Goal: Information Seeking & Learning: Find specific fact

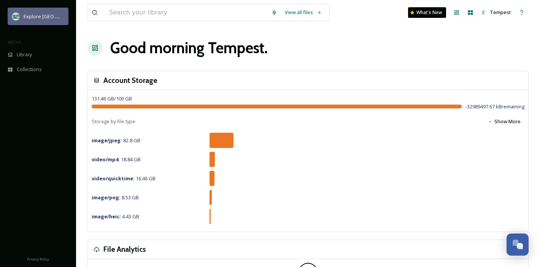
click at [24, 17] on span "Explore [GEOGRAPHIC_DATA][PERSON_NAME]" at bounding box center [76, 16] width 105 height 7
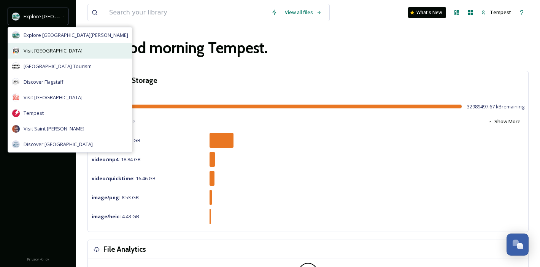
click at [22, 51] on div "Visit [GEOGRAPHIC_DATA]" at bounding box center [70, 51] width 124 height 16
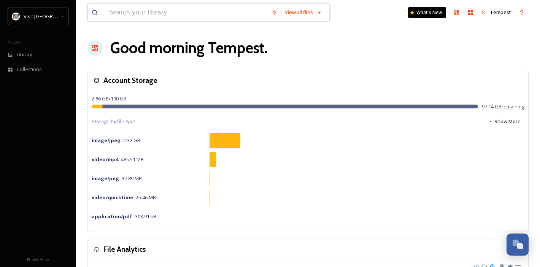
click at [129, 16] on input at bounding box center [186, 12] width 162 height 17
type input "ppg paints arena"
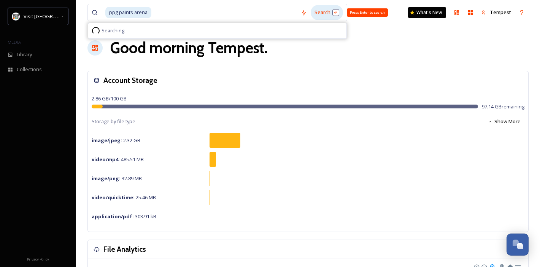
click at [319, 15] on div "Search Press Enter to search" at bounding box center [327, 12] width 32 height 15
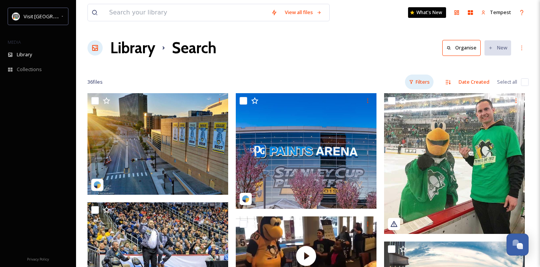
click at [419, 82] on div "Filters" at bounding box center [419, 82] width 29 height 15
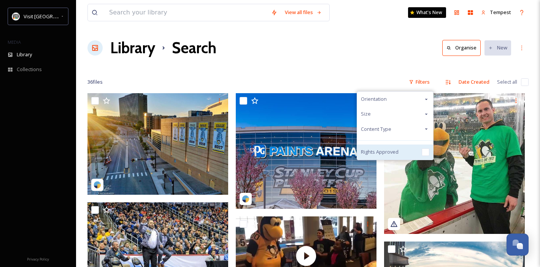
click at [378, 157] on div "Rights Approved" at bounding box center [395, 152] width 76 height 15
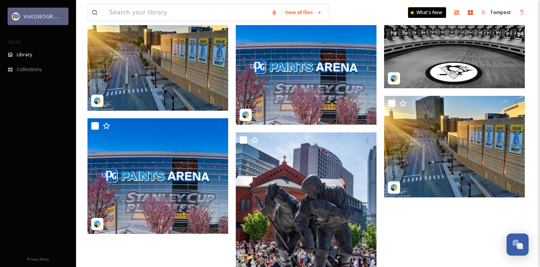
scroll to position [85, 0]
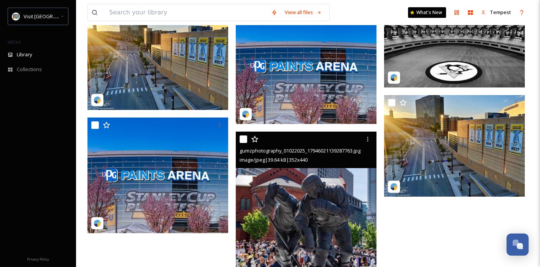
click at [304, 247] on img at bounding box center [306, 220] width 141 height 176
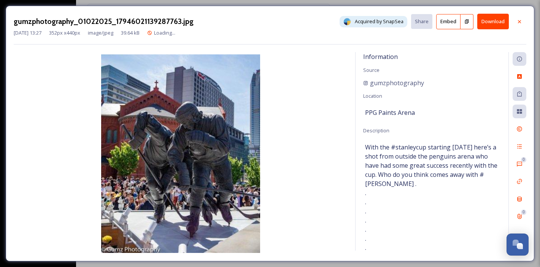
click at [447, 22] on button "Embed" at bounding box center [448, 21] width 24 height 15
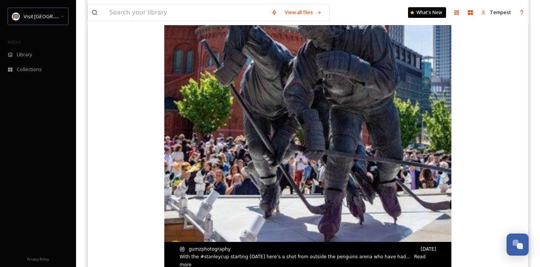
scroll to position [224, 0]
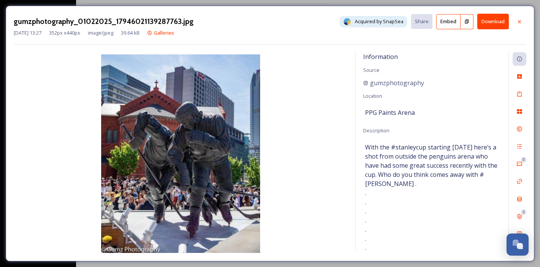
click at [466, 19] on icon at bounding box center [467, 21] width 4 height 4
click at [520, 22] on icon at bounding box center [520, 22] width 6 height 6
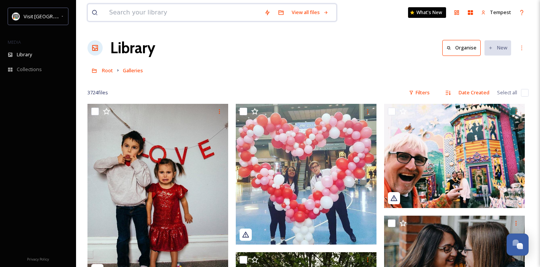
click at [148, 10] on input at bounding box center [182, 12] width 155 height 17
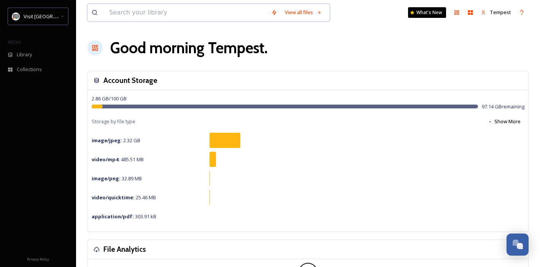
click at [187, 17] on input at bounding box center [186, 12] width 162 height 17
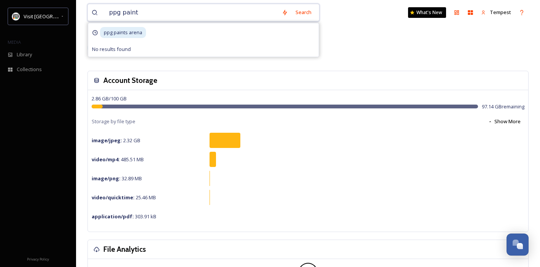
type input "ppg paints"
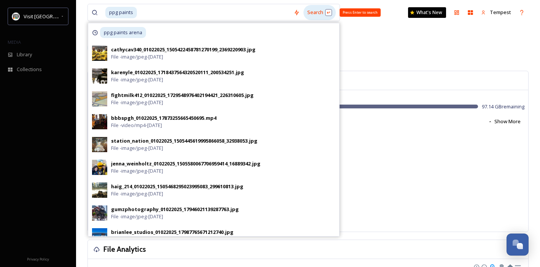
click at [315, 8] on div "Search Press Enter to search" at bounding box center [320, 12] width 32 height 15
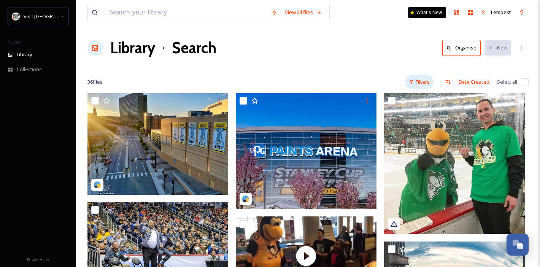
click at [418, 79] on div "Filters" at bounding box center [419, 82] width 29 height 15
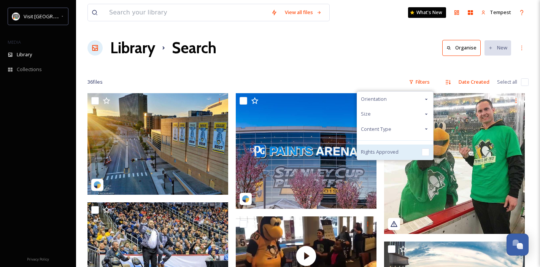
click at [383, 148] on div "Rights Approved" at bounding box center [395, 152] width 76 height 15
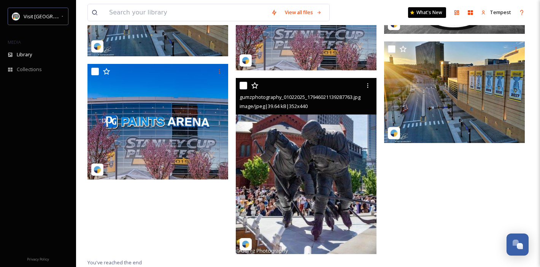
scroll to position [4, 0]
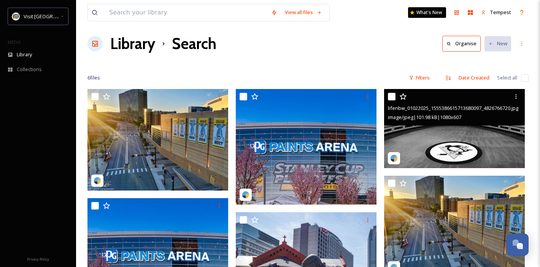
click at [471, 152] on img at bounding box center [454, 128] width 141 height 79
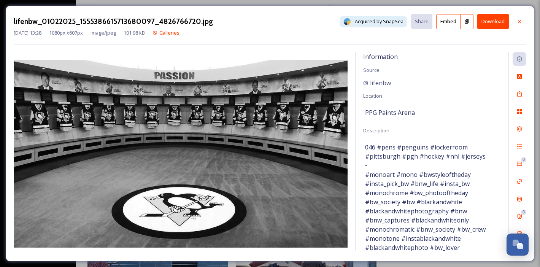
click at [466, 25] on button at bounding box center [467, 21] width 13 height 15
click at [522, 21] on icon at bounding box center [520, 22] width 6 height 6
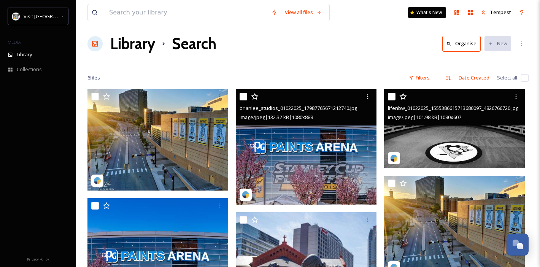
click at [340, 150] on img at bounding box center [306, 147] width 141 height 116
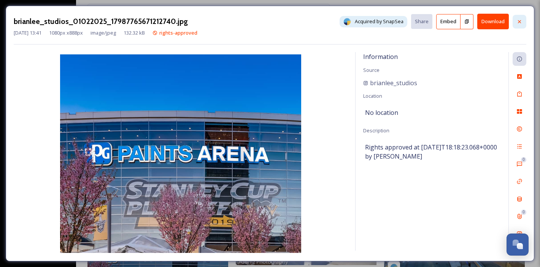
click at [525, 22] on div at bounding box center [520, 22] width 14 height 14
